Goal: Contribute content: Contribute content

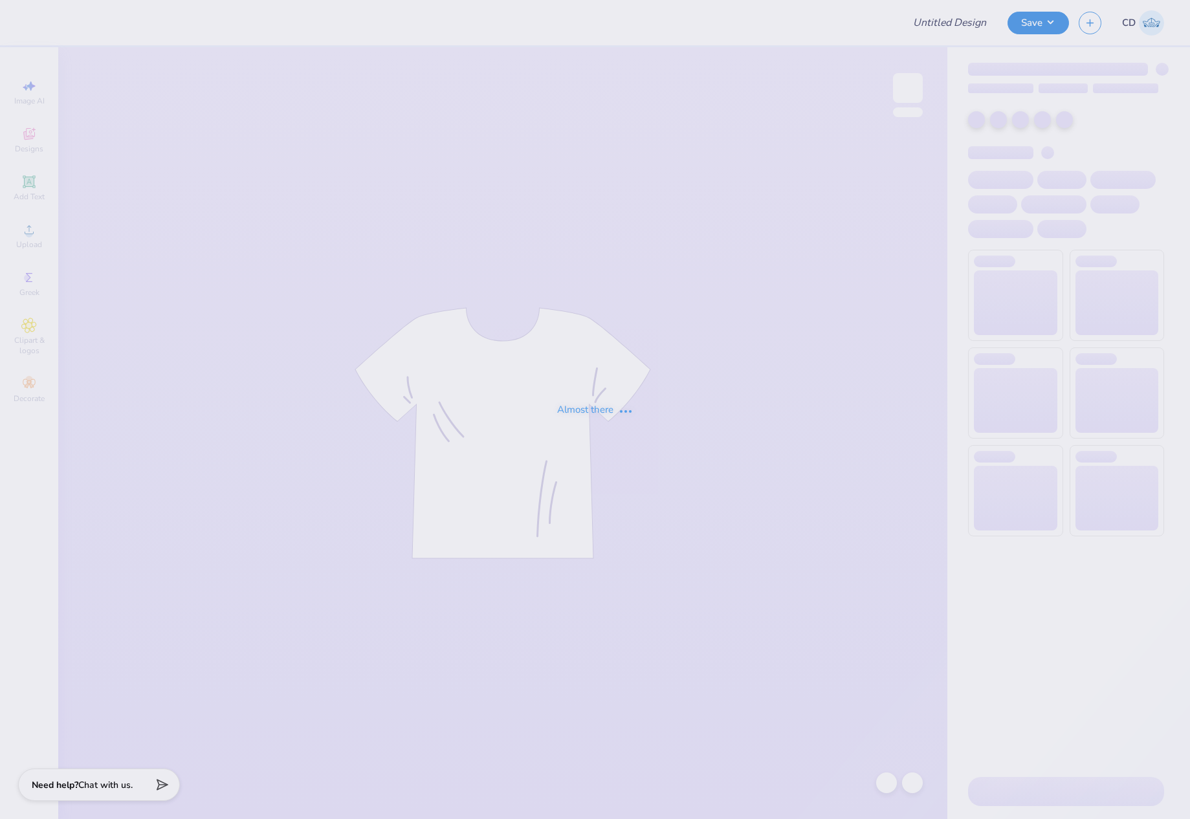
type input "The [GEOGRAPHIC_DATA][US_STATE] : [PERSON_NAME]"
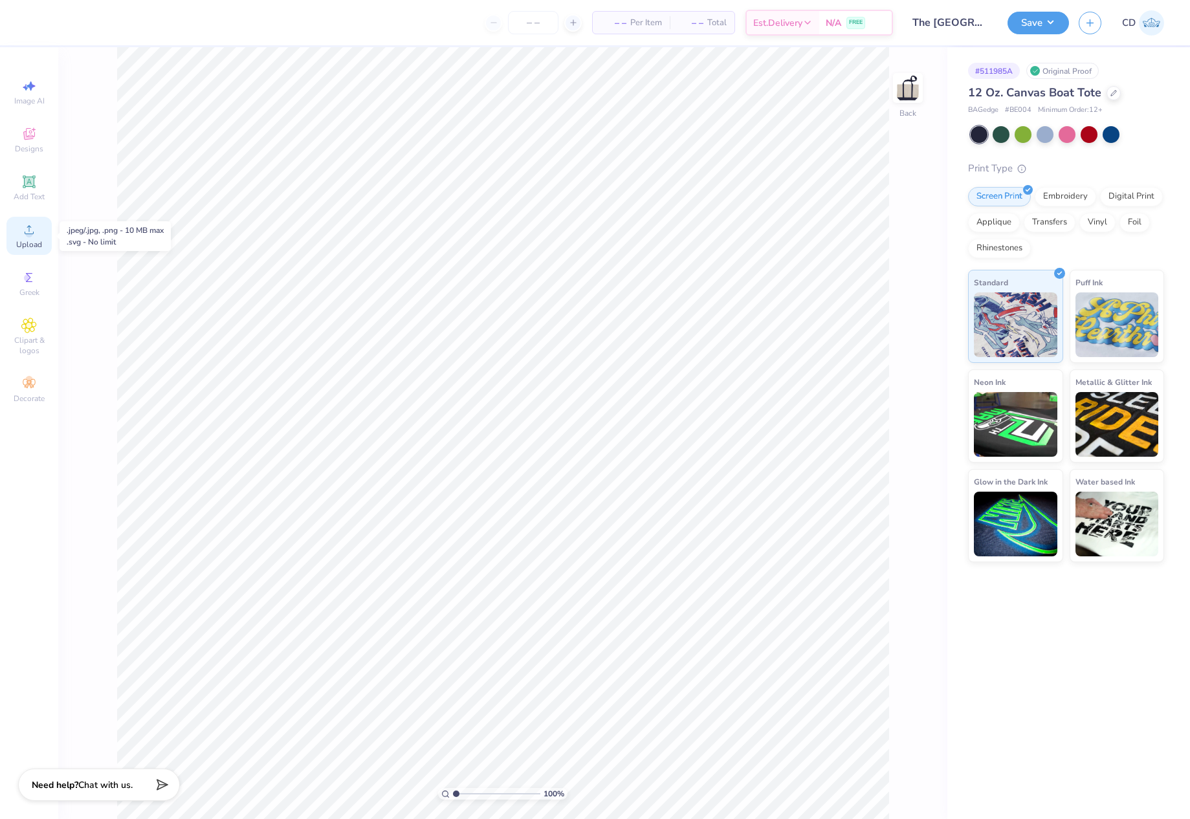
click at [28, 240] on span "Upload" at bounding box center [29, 245] width 26 height 10
click at [29, 236] on circle at bounding box center [28, 233] width 7 height 7
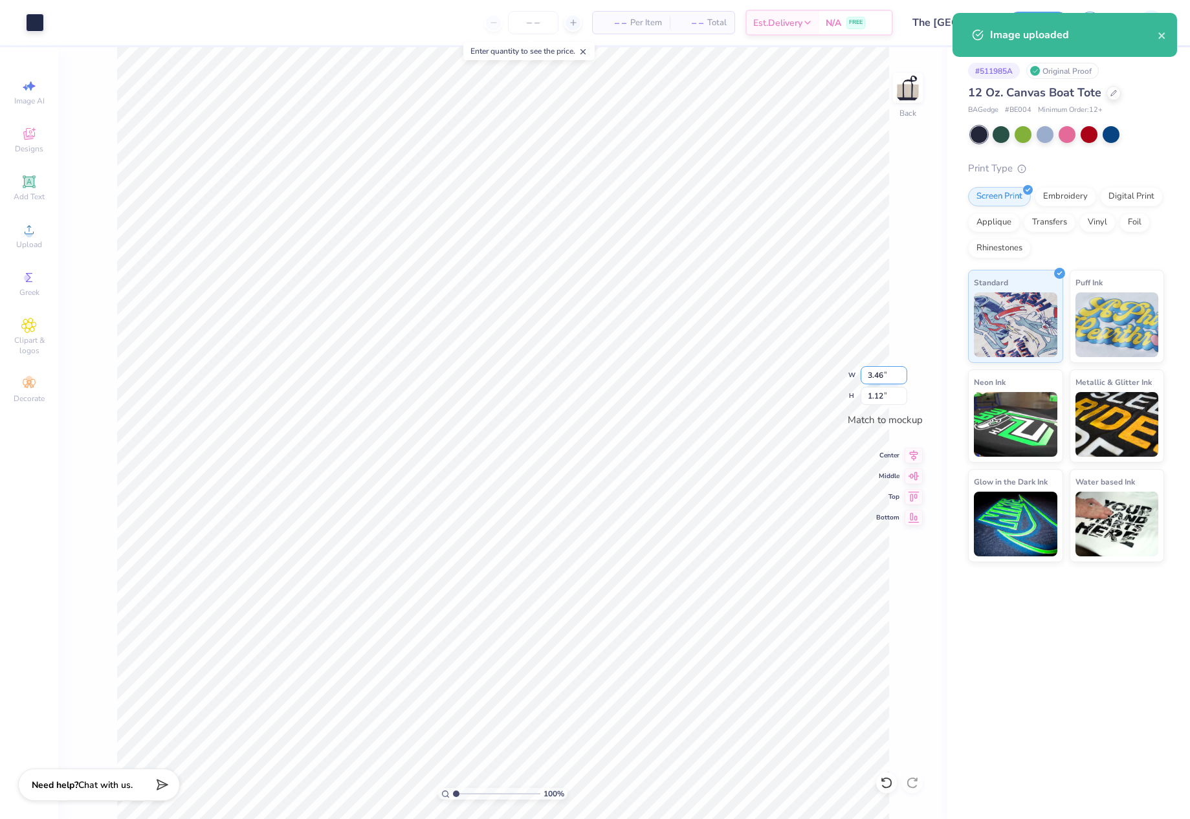
drag, startPoint x: 867, startPoint y: 372, endPoint x: 906, endPoint y: 379, distance: 40.2
click at [906, 379] on input "3.46" at bounding box center [884, 375] width 47 height 18
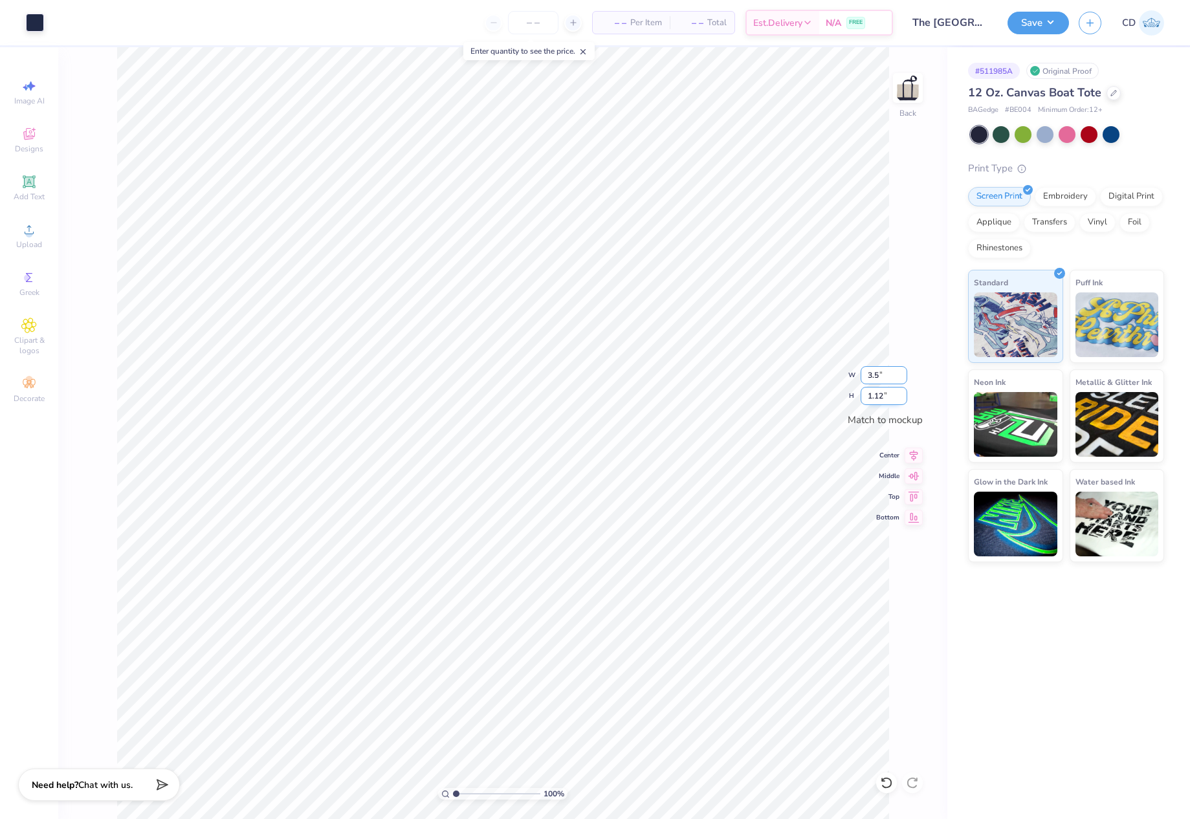
type input "3.50"
type input "1.13"
click at [1064, 200] on div "Embroidery" at bounding box center [1065, 194] width 61 height 19
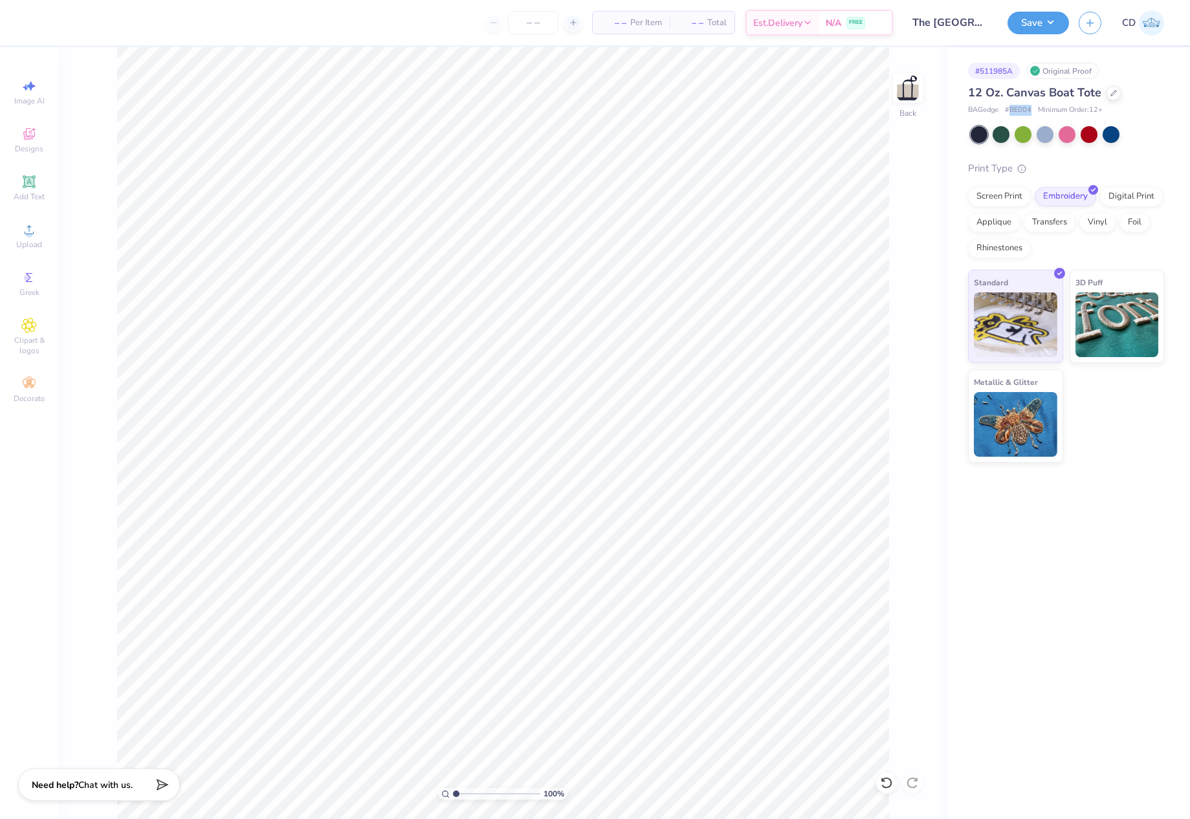
drag, startPoint x: 1031, startPoint y: 110, endPoint x: 1010, endPoint y: 111, distance: 20.8
click at [1010, 111] on span "# BE004" at bounding box center [1018, 110] width 27 height 11
copy span "BE004"
